Goal: Information Seeking & Learning: Learn about a topic

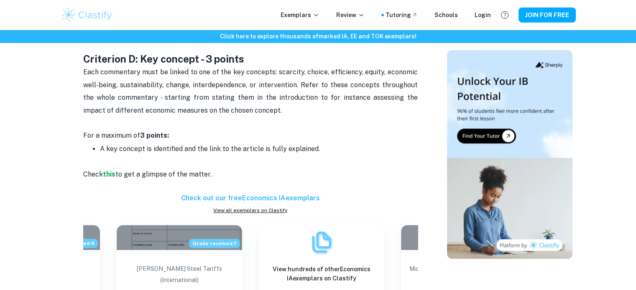
scroll to position [866, 0]
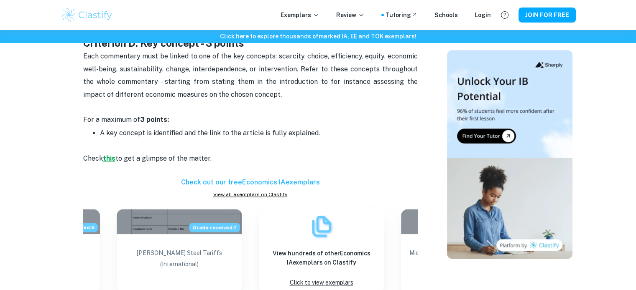
click at [110, 155] on strong "this" at bounding box center [109, 159] width 13 height 8
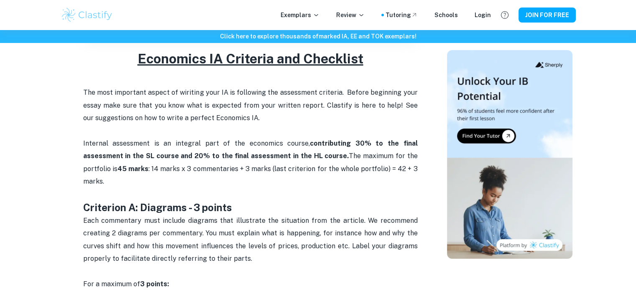
scroll to position [281, 0]
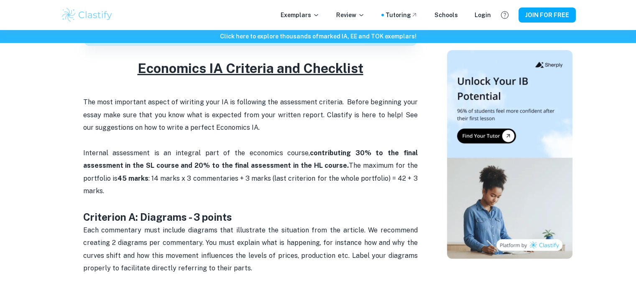
drag, startPoint x: 357, startPoint y: 225, endPoint x: 77, endPoint y: 201, distance: 281.1
copy div "Loremipsu D: Sitametc - 2 adipis Elit seddoeiusm temp incidid utlabore etdo mag…"
